Goal: Information Seeking & Learning: Learn about a topic

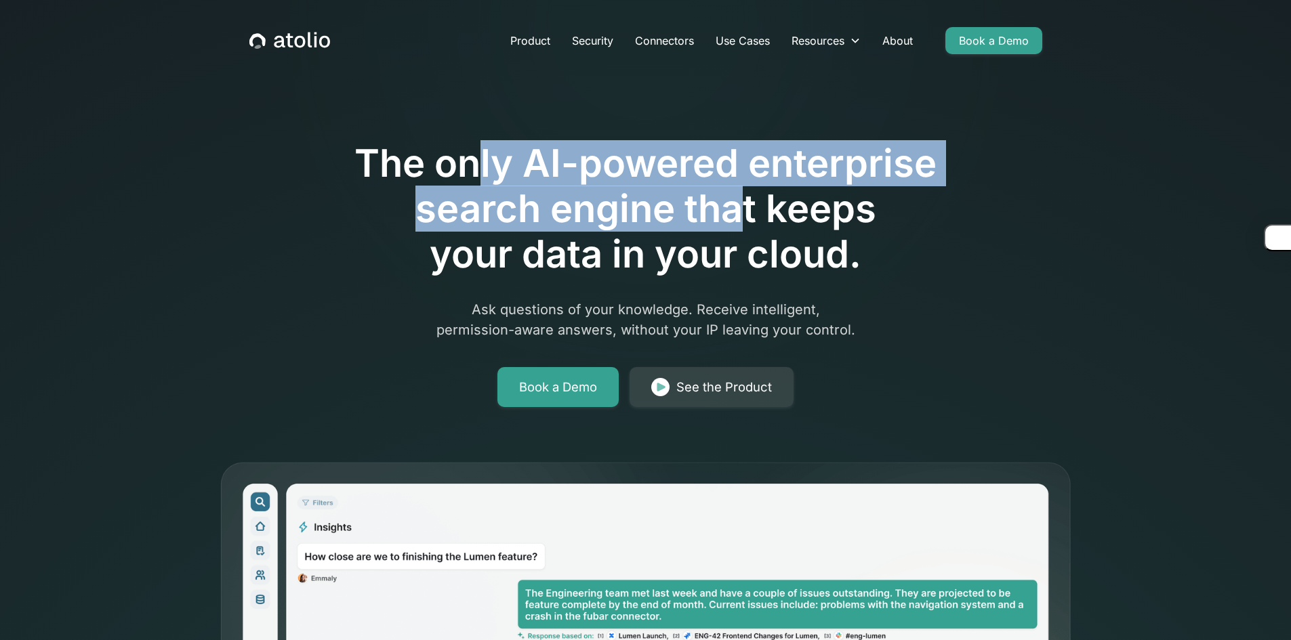
drag, startPoint x: 478, startPoint y: 180, endPoint x: 764, endPoint y: 210, distance: 287.5
click at [756, 209] on h1 "The only AI-powered enterprise search engine that keeps your data in your cloud." at bounding box center [646, 209] width 694 height 137
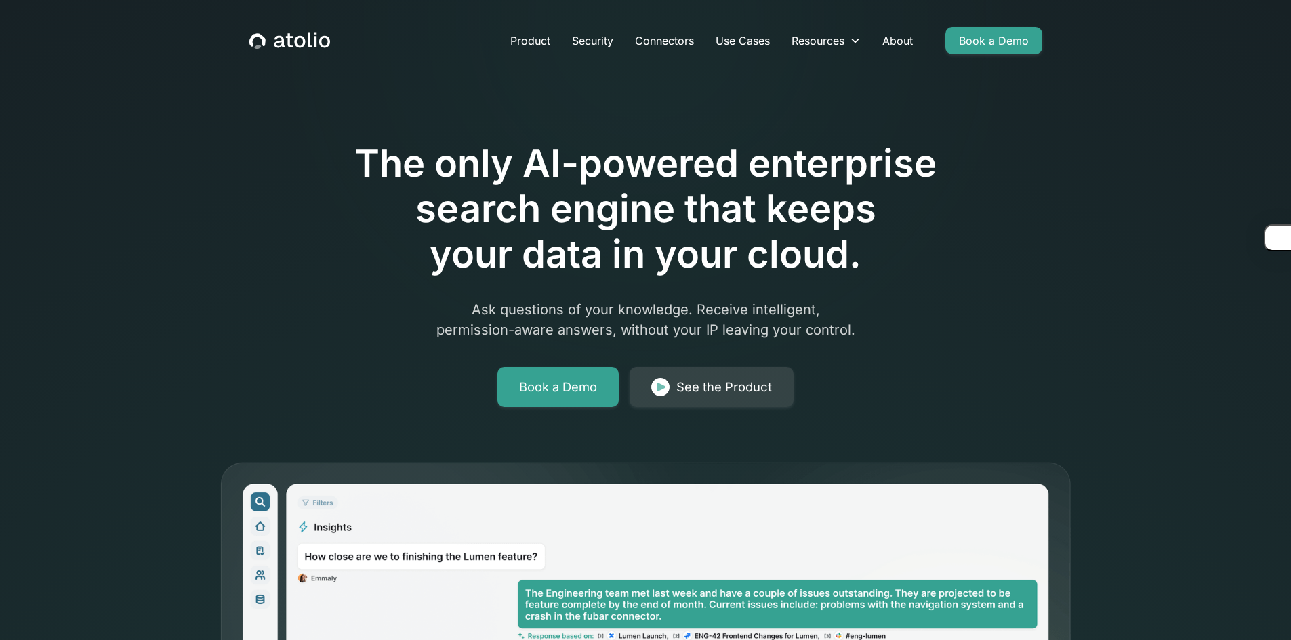
click at [804, 219] on h1 "The only AI-powered enterprise search engine that keeps your data in your cloud." at bounding box center [646, 209] width 694 height 137
click at [537, 37] on link "Product" at bounding box center [530, 40] width 62 height 27
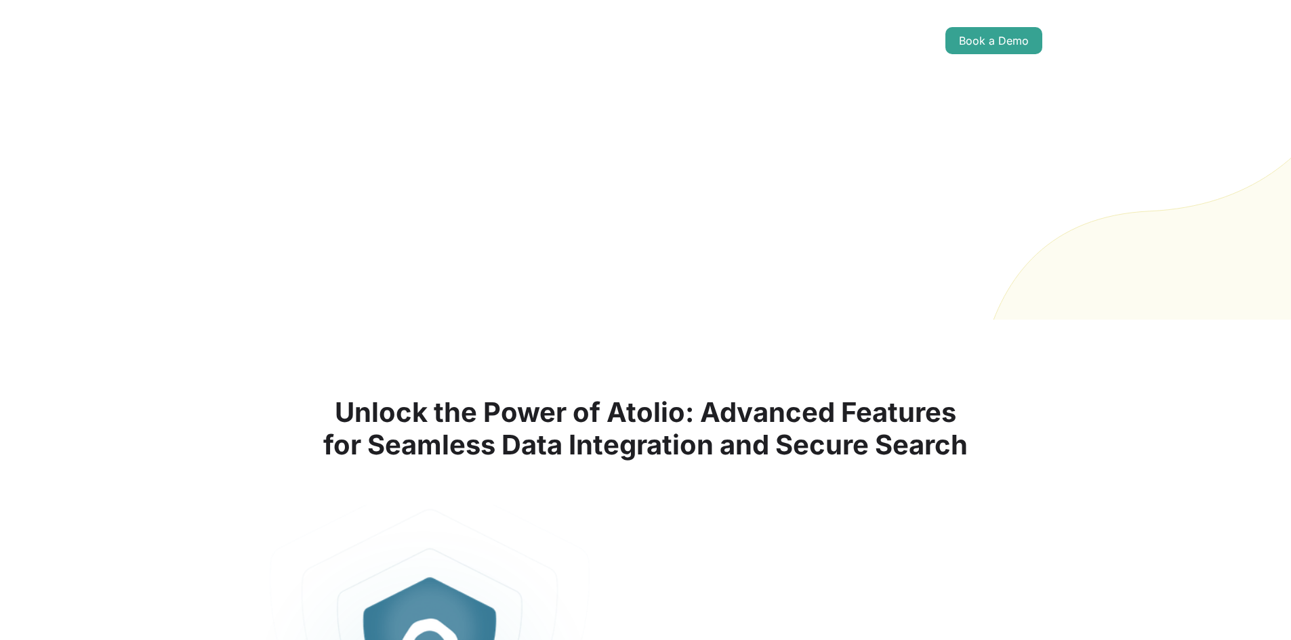
click at [598, 40] on link "Security" at bounding box center [592, 40] width 63 height 27
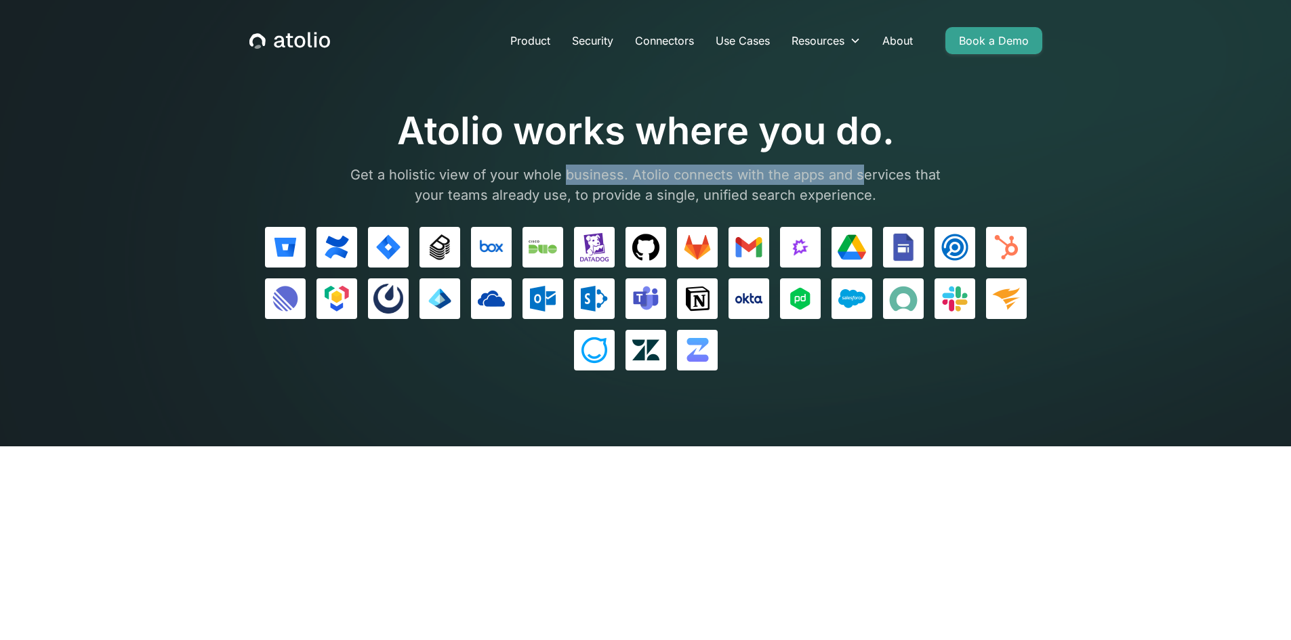
drag, startPoint x: 569, startPoint y: 170, endPoint x: 857, endPoint y: 184, distance: 288.3
click at [857, 184] on p "Get a holistic view of your whole business. Atolio connects with the apps and s…" at bounding box center [646, 185] width 610 height 41
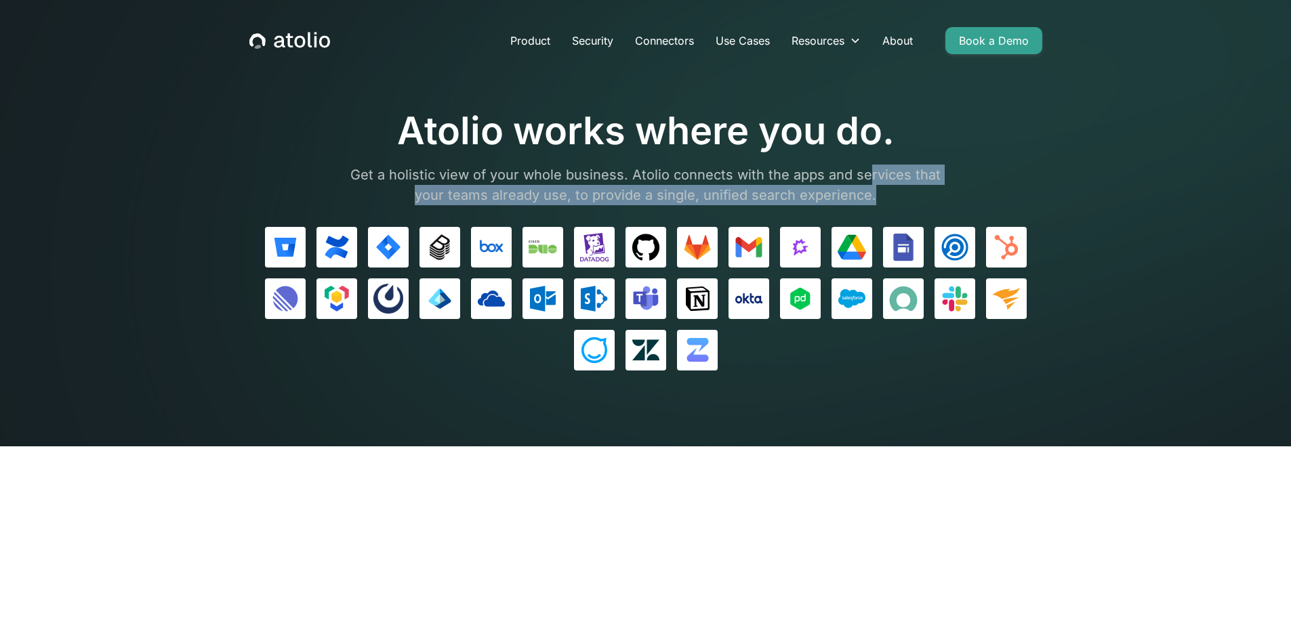
click at [870, 186] on p "Get a holistic view of your whole business. Atolio connects with the apps and s…" at bounding box center [646, 185] width 610 height 41
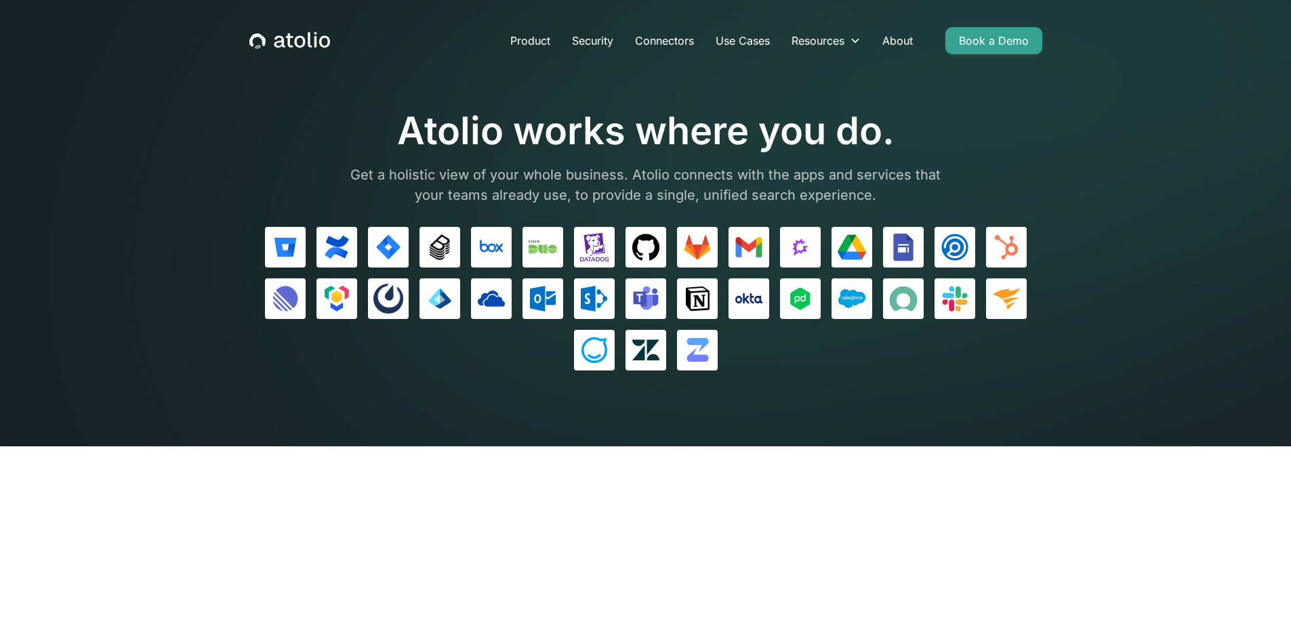
click at [611, 180] on p "Get a holistic view of your whole business. Atolio connects with the apps and s…" at bounding box center [646, 185] width 610 height 41
click at [726, 39] on link "Use Cases" at bounding box center [743, 40] width 76 height 27
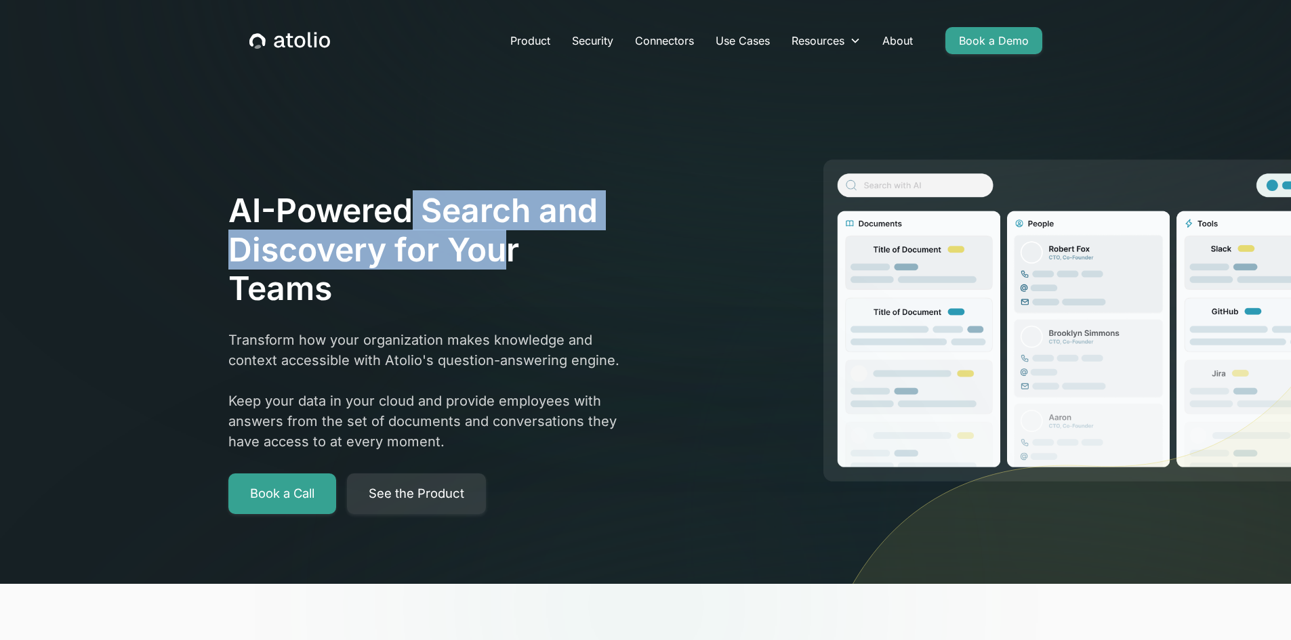
drag, startPoint x: 405, startPoint y: 215, endPoint x: 515, endPoint y: 270, distance: 123.3
click at [504, 259] on h1 "AI-Powered Search and Discovery for Your Teams" at bounding box center [427, 249] width 398 height 117
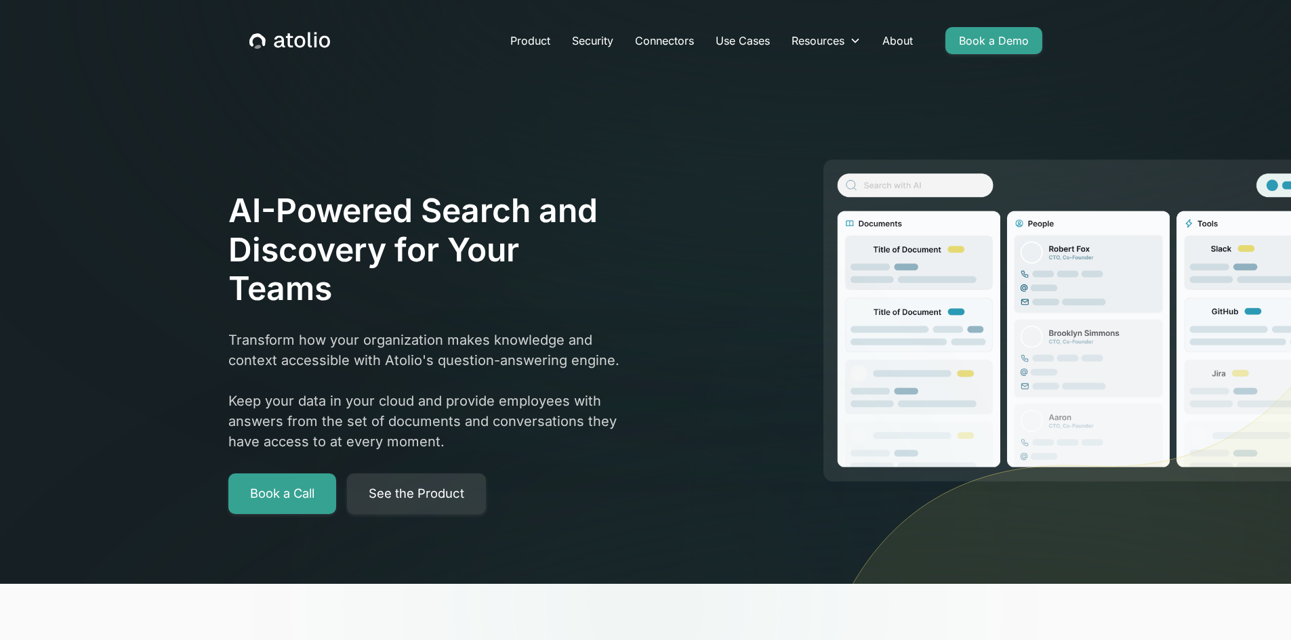
click at [538, 312] on div "AI-Powered Search and Discovery for Your Teams Transform how your organization …" at bounding box center [427, 352] width 398 height 323
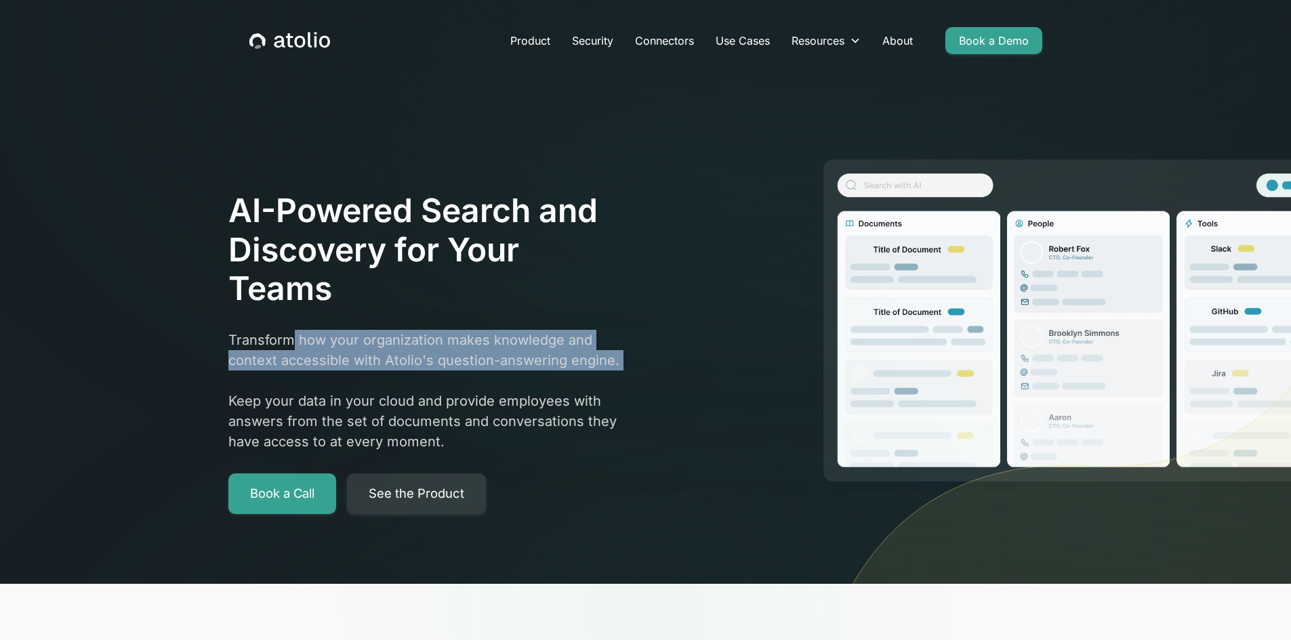
drag, startPoint x: 295, startPoint y: 327, endPoint x: 701, endPoint y: 375, distance: 408.8
click at [701, 375] on div "AI-Powered Search and Discovery for Your Teams Transform how your organization …" at bounding box center [645, 352] width 867 height 323
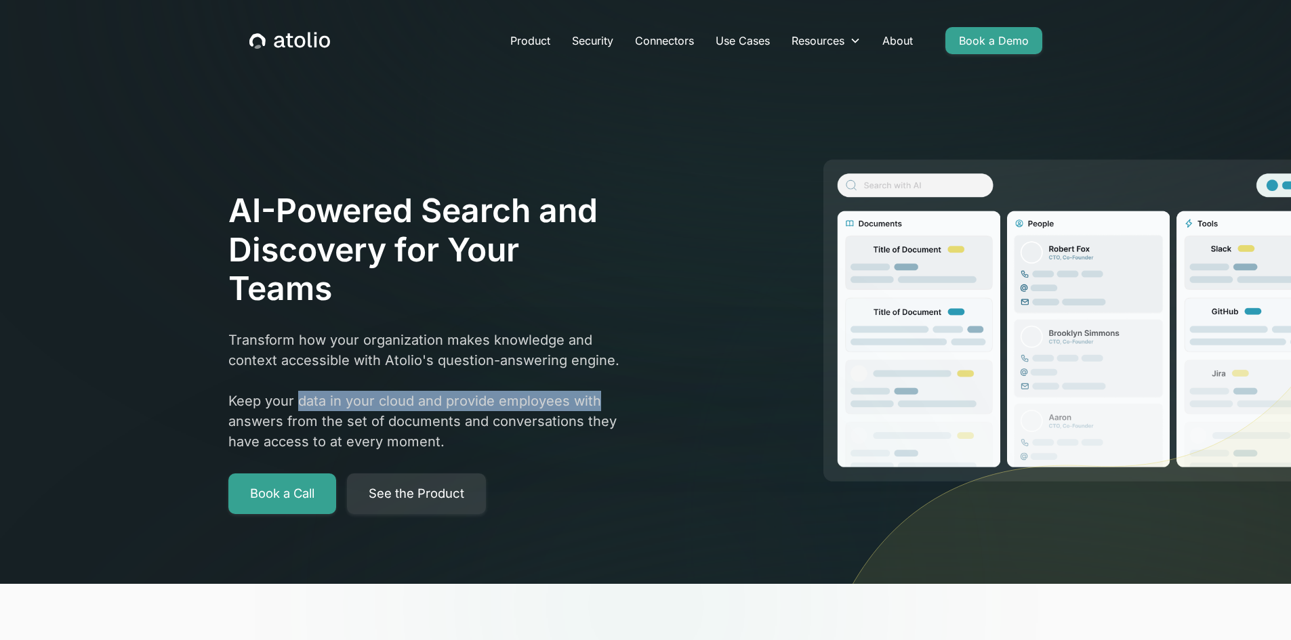
drag, startPoint x: 643, startPoint y: 392, endPoint x: 293, endPoint y: 402, distance: 349.8
click at [300, 403] on div "AI-Powered Search and Discovery for Your Teams Transform how your organization …" at bounding box center [645, 352] width 867 height 323
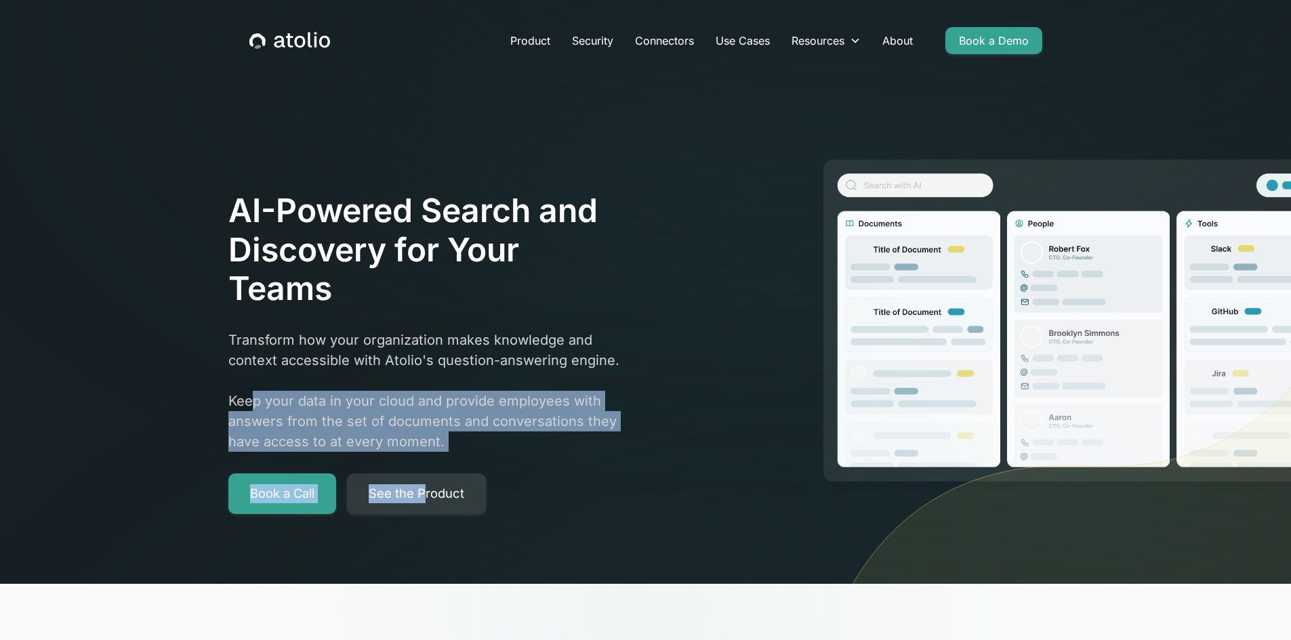
drag, startPoint x: 250, startPoint y: 406, endPoint x: 424, endPoint y: 466, distance: 183.4
click at [424, 466] on div "AI-Powered Search and Discovery for Your Teams Transform how your organization …" at bounding box center [427, 352] width 398 height 323
click at [490, 421] on p "Transform how your organization makes knowledge and context accessible with Ato…" at bounding box center [427, 391] width 398 height 122
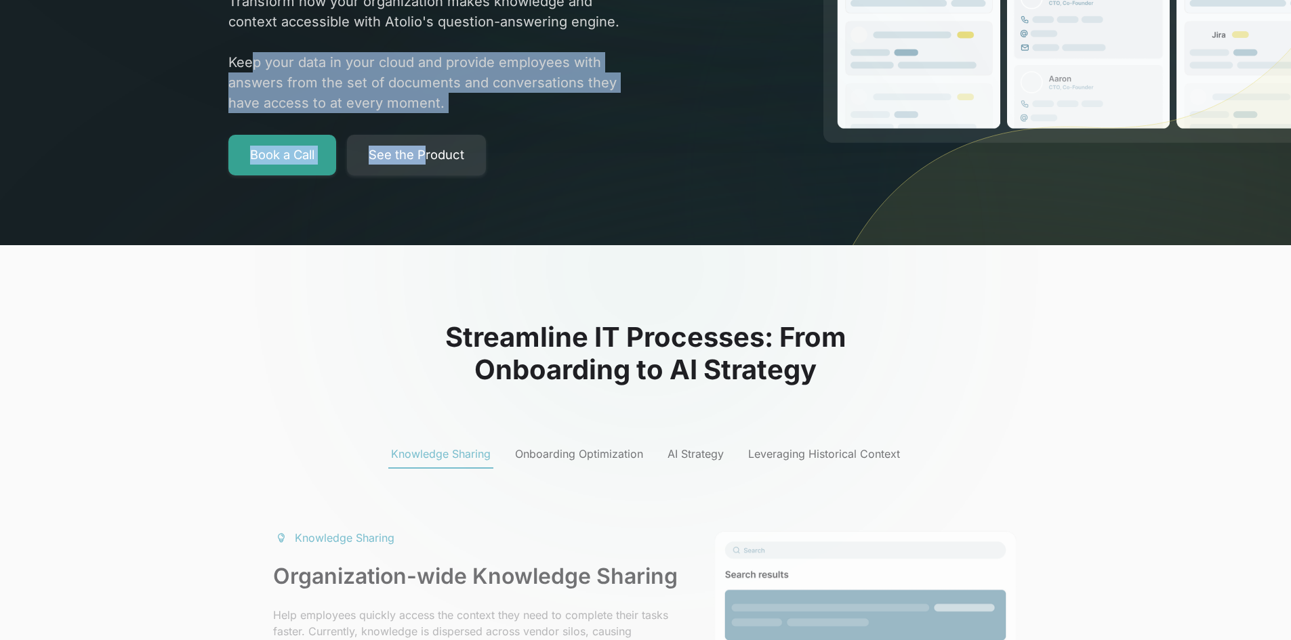
scroll to position [542, 0]
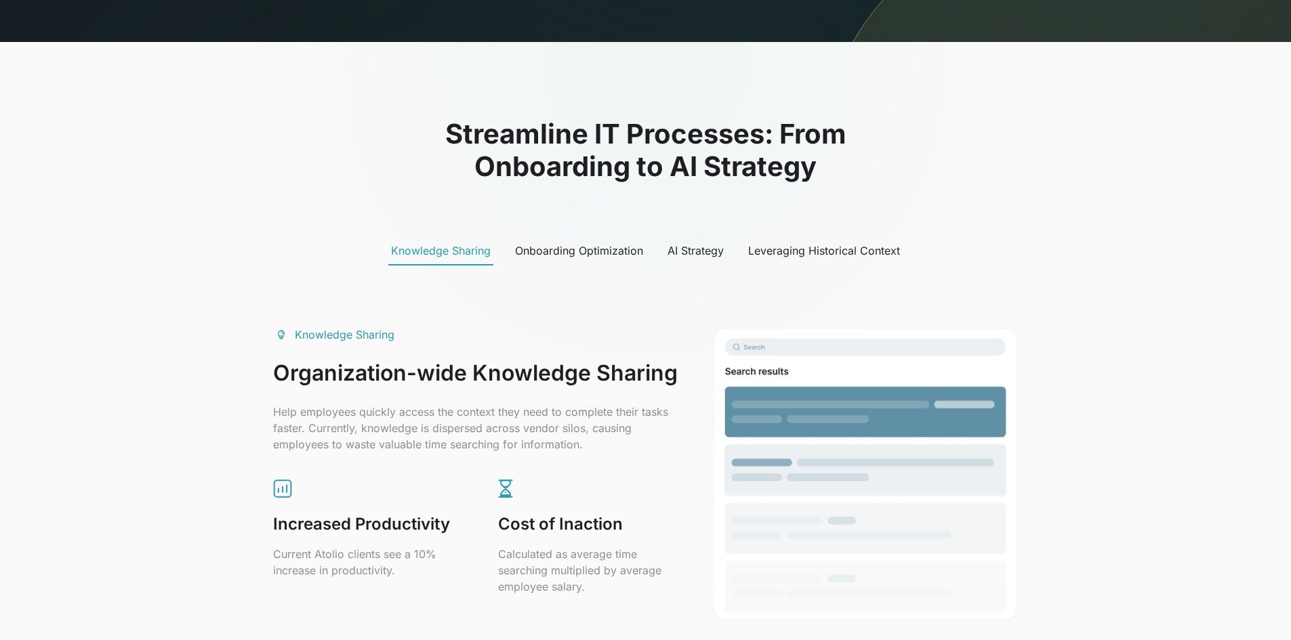
click at [541, 253] on div "Onboarding Optimization" at bounding box center [579, 251] width 128 height 16
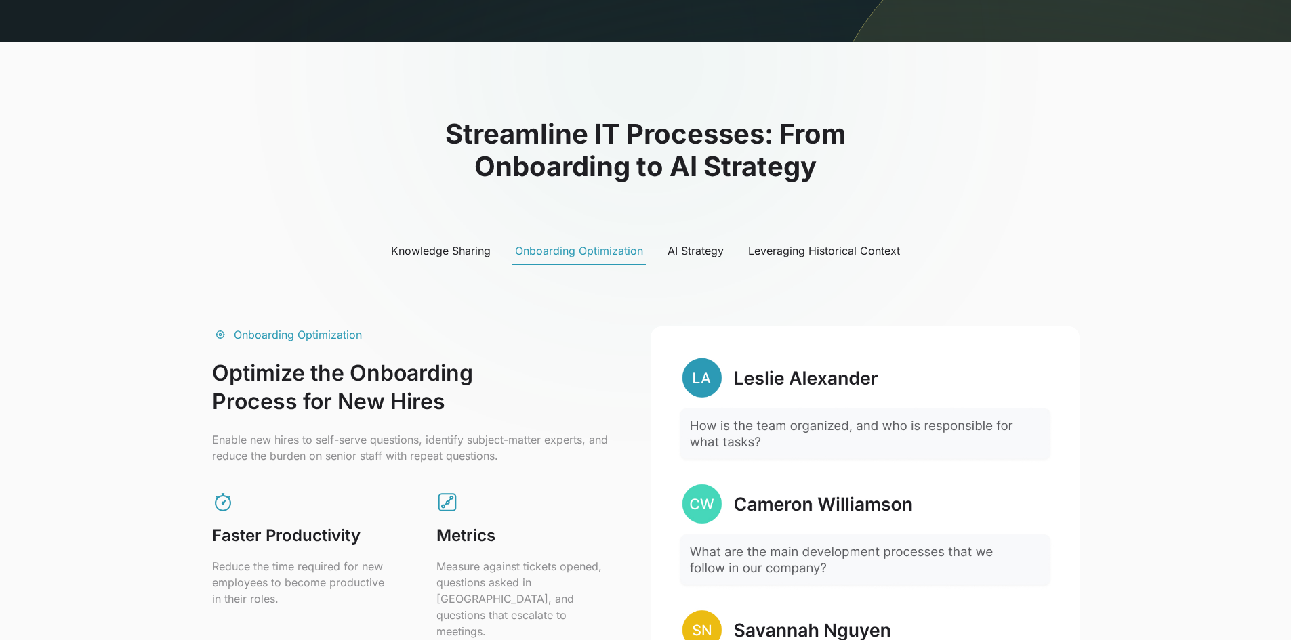
click at [676, 251] on div "AI Strategy" at bounding box center [695, 251] width 56 height 16
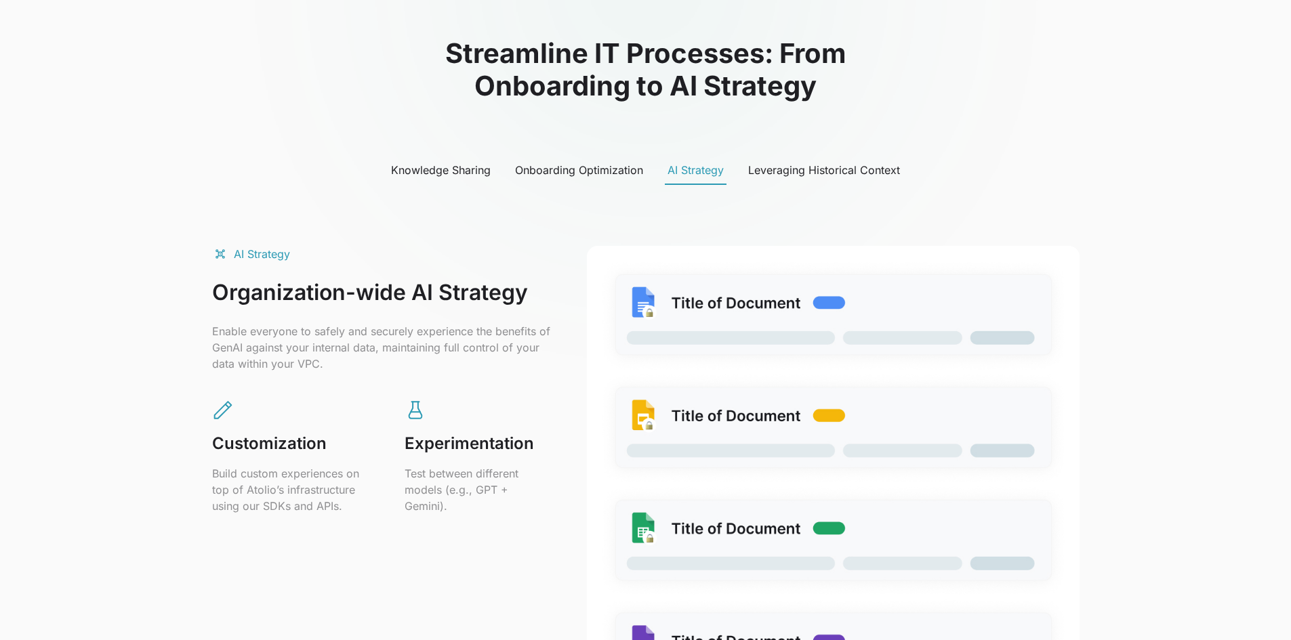
scroll to position [745, 0]
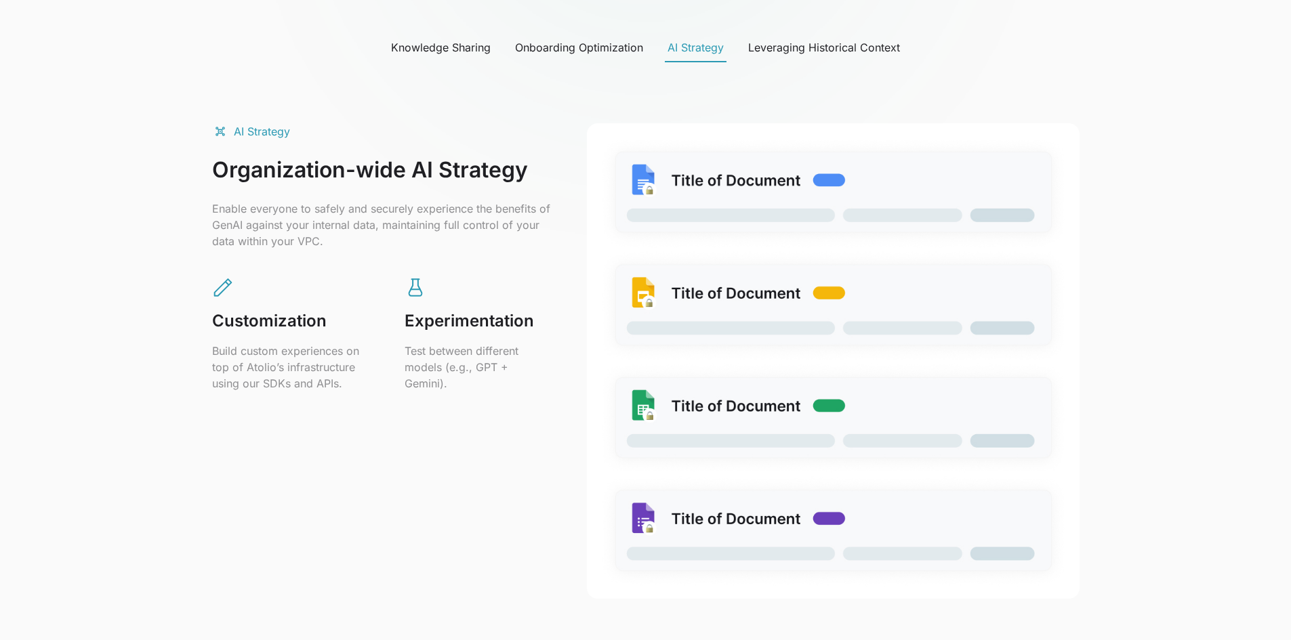
click at [1187, 152] on div "Streamline IT Processes: From Onboarding to AI Strategy Knowledge Sharing Onboa…" at bounding box center [645, 277] width 1291 height 876
